Goal: Find contact information: Find contact information

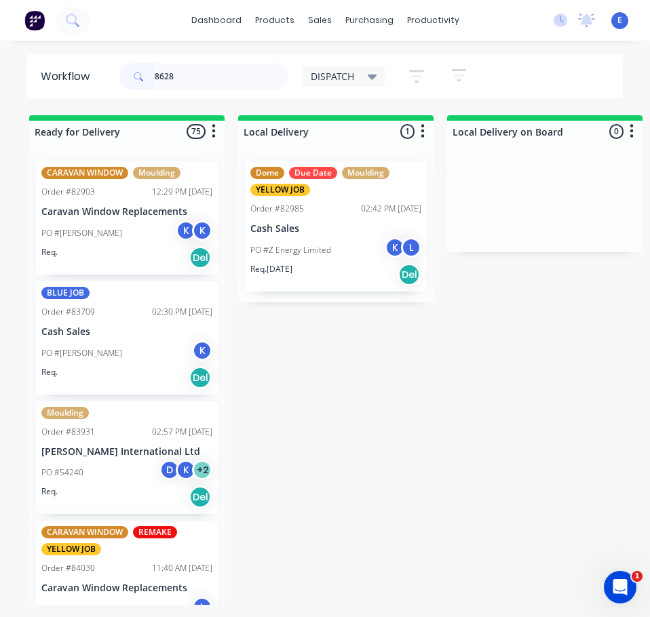
type input "86280"
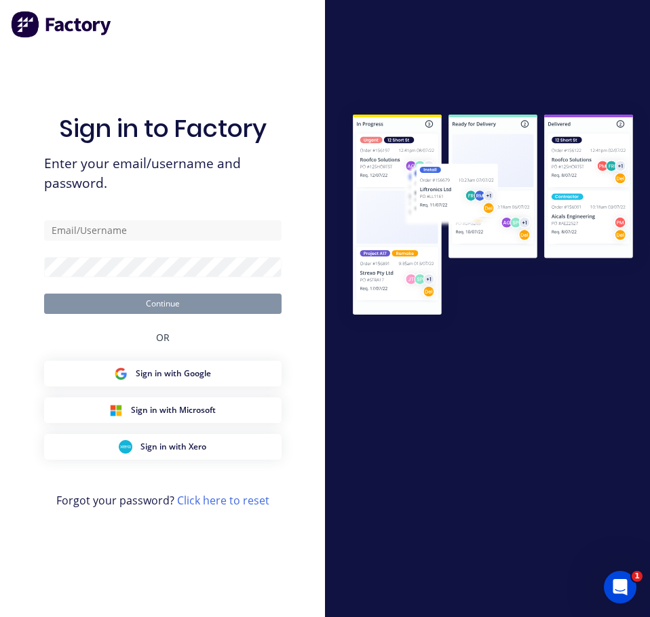
click at [206, 214] on div "Sign in to Factory Enter your email/username and password. Continue OR Sign in …" at bounding box center [162, 322] width 237 height 568
click at [212, 234] on input "text" at bounding box center [162, 230] width 237 height 20
type input "[EMAIL_ADDRESS][DOMAIN_NAME]"
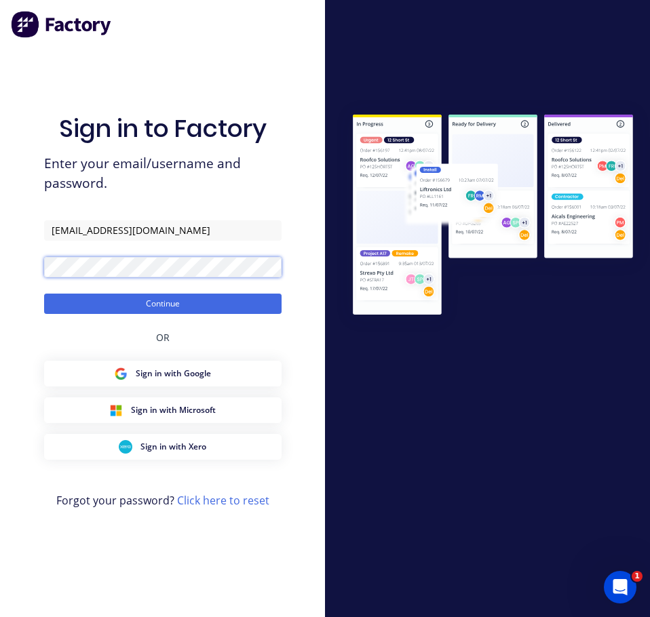
click at [44, 294] on button "Continue" at bounding box center [162, 304] width 237 height 20
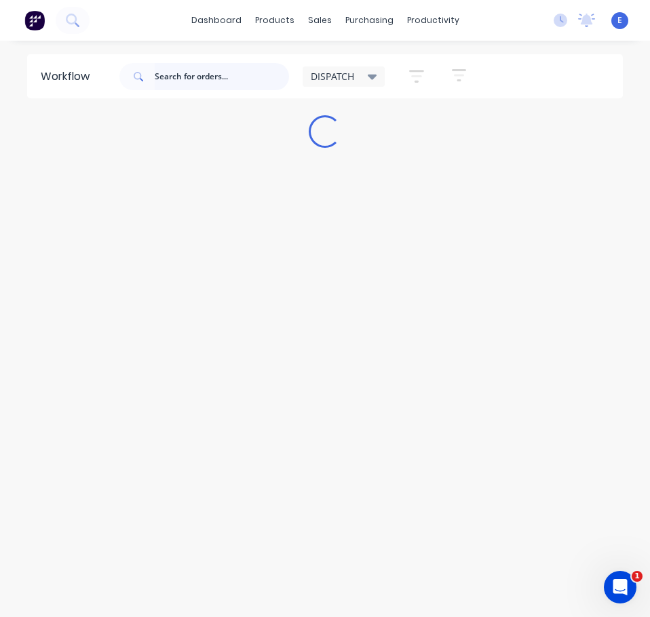
click at [179, 71] on input "text" at bounding box center [222, 76] width 134 height 27
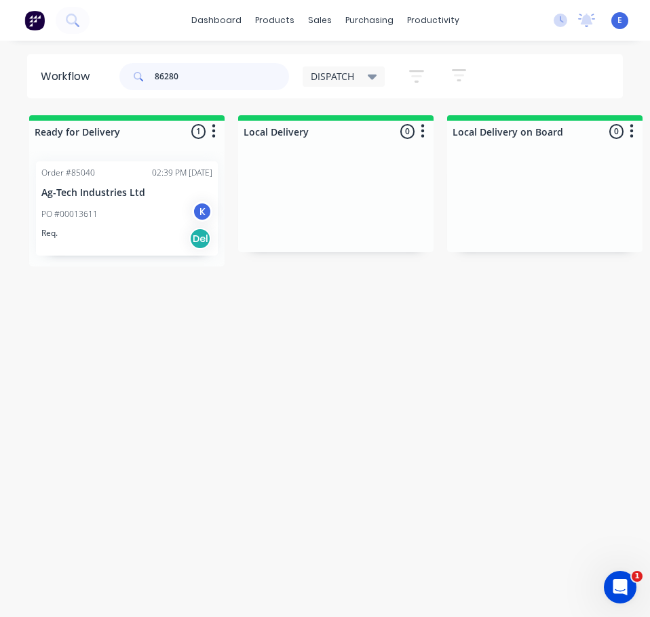
type input "86280"
click at [157, 244] on div "Req. Del" at bounding box center [126, 238] width 171 height 23
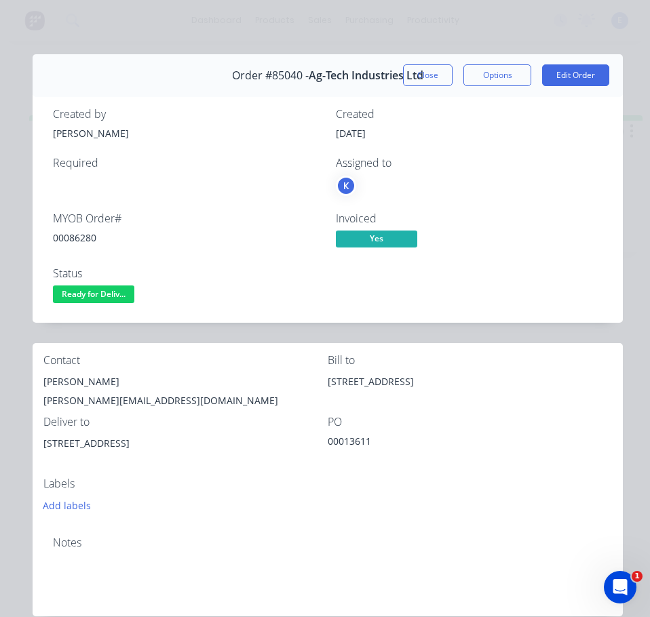
click at [84, 238] on div "00086280" at bounding box center [186, 238] width 267 height 14
click at [84, 237] on div "00086280" at bounding box center [186, 238] width 267 height 14
copy div "00086280"
click at [54, 380] on div "[PERSON_NAME]" at bounding box center [185, 381] width 284 height 19
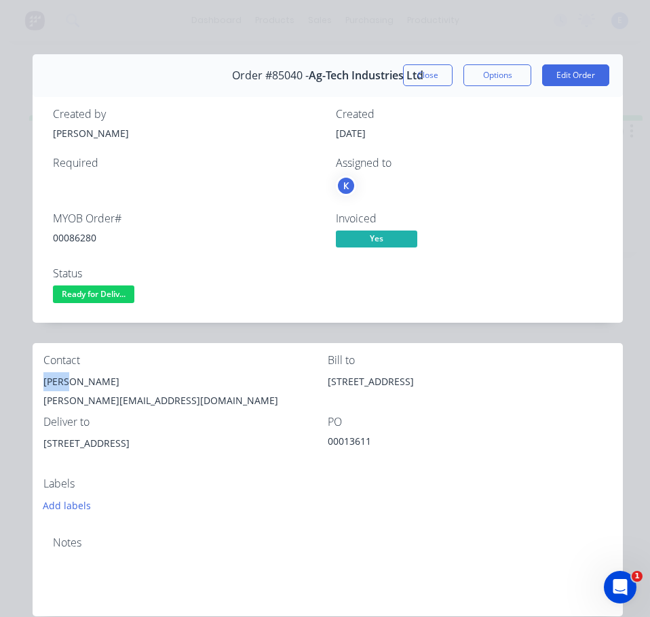
copy div "[PERSON_NAME]"
click at [115, 405] on div "[PERSON_NAME][EMAIL_ADDRESS][DOMAIN_NAME]" at bounding box center [185, 400] width 284 height 19
click at [114, 404] on div "[PERSON_NAME][EMAIL_ADDRESS][DOMAIN_NAME]" at bounding box center [185, 400] width 284 height 19
click at [115, 401] on div "[PERSON_NAME][EMAIL_ADDRESS][DOMAIN_NAME]" at bounding box center [185, 400] width 284 height 19
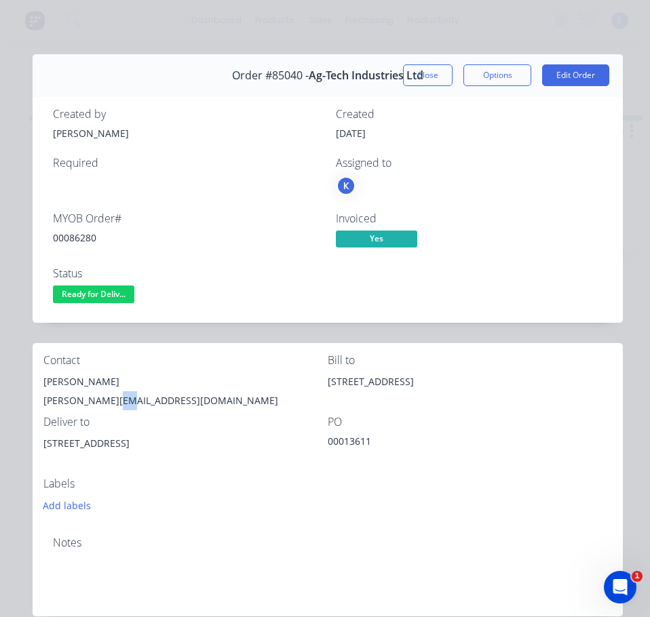
click at [115, 401] on div "[PERSON_NAME][EMAIL_ADDRESS][DOMAIN_NAME]" at bounding box center [185, 400] width 284 height 19
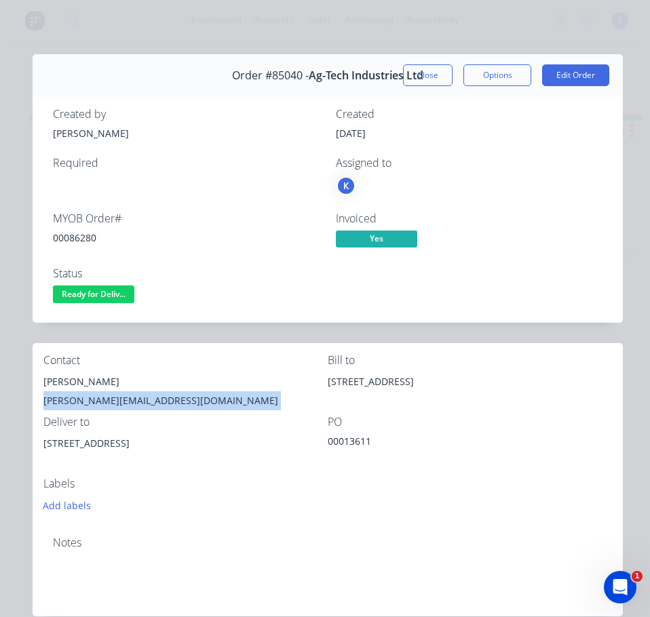
click at [115, 401] on div "[PERSON_NAME][EMAIL_ADDRESS][DOMAIN_NAME]" at bounding box center [185, 400] width 284 height 19
copy div "[PERSON_NAME][EMAIL_ADDRESS][DOMAIN_NAME]"
drag, startPoint x: 120, startPoint y: 443, endPoint x: 42, endPoint y: 449, distance: 78.2
click at [42, 449] on div "Contact [PERSON_NAME] [PERSON_NAME][EMAIL_ADDRESS][DOMAIN_NAME] Bill to [STREET…" at bounding box center [328, 434] width 590 height 182
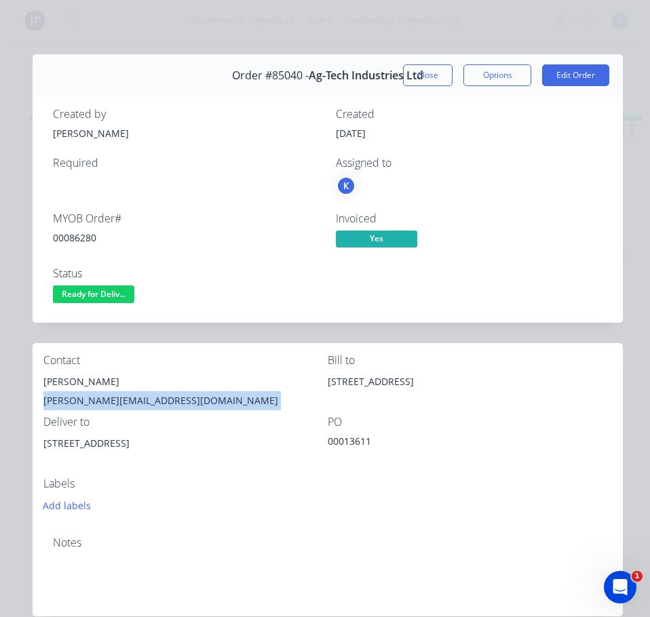
copy div "[STREET_ADDRESS]"
